Goal: Task Accomplishment & Management: Manage account settings

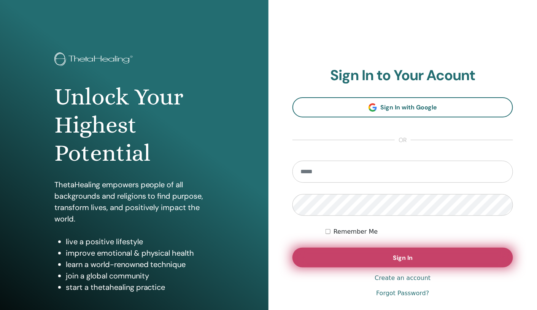
type input "**********"
click at [325, 253] on button "Sign In" at bounding box center [403, 258] width 221 height 20
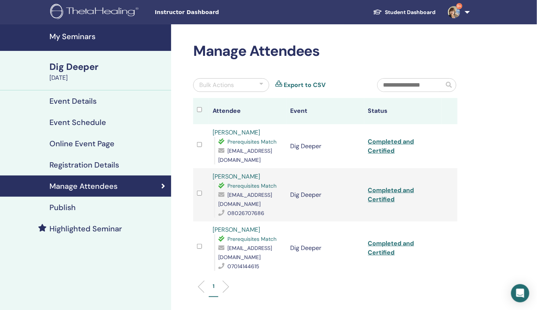
click at [78, 38] on h4 "My Seminars" at bounding box center [107, 36] width 117 height 9
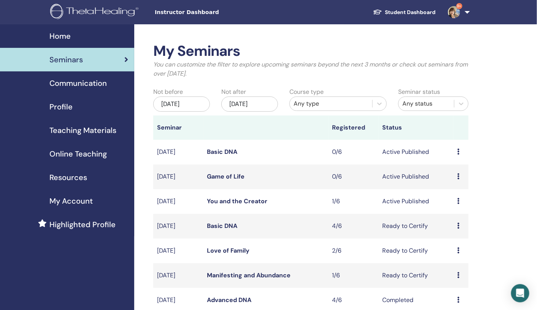
scroll to position [30, 0]
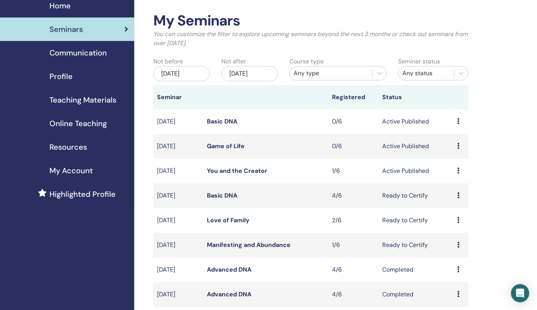
click at [458, 170] on icon at bounding box center [458, 171] width 2 height 6
click at [456, 202] on link "Attendees" at bounding box center [456, 199] width 29 height 8
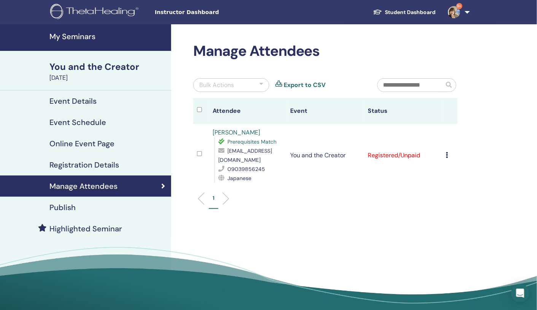
click at [447, 156] on icon at bounding box center [447, 155] width 2 height 6
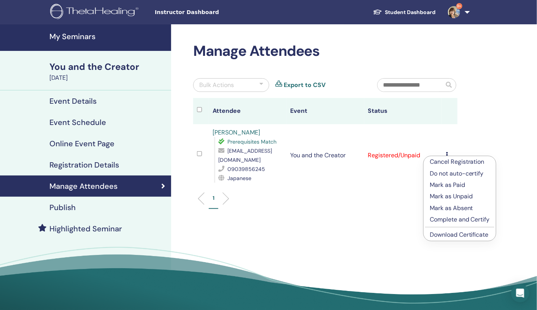
click at [442, 221] on p "Complete and Certify" at bounding box center [460, 219] width 60 height 9
